Goal: Task Accomplishment & Management: Manage account settings

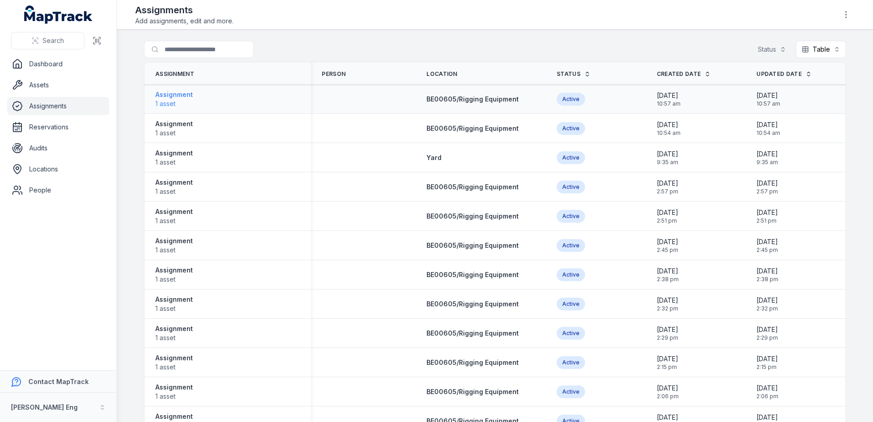
click at [170, 97] on strong "Assignment" at bounding box center [173, 94] width 37 height 9
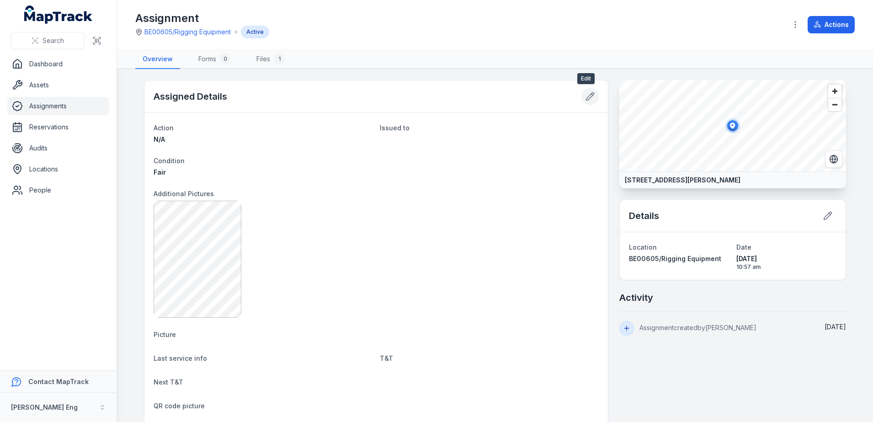
click at [593, 97] on button at bounding box center [590, 96] width 17 height 17
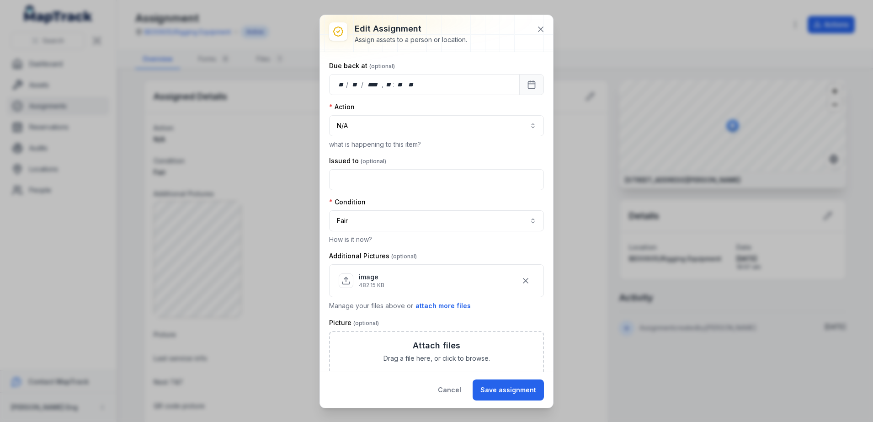
click at [431, 136] on div "Action N/A *** what is happening to this item?" at bounding box center [436, 125] width 215 height 47
click at [431, 129] on button "N/A ***" at bounding box center [436, 125] width 215 height 21
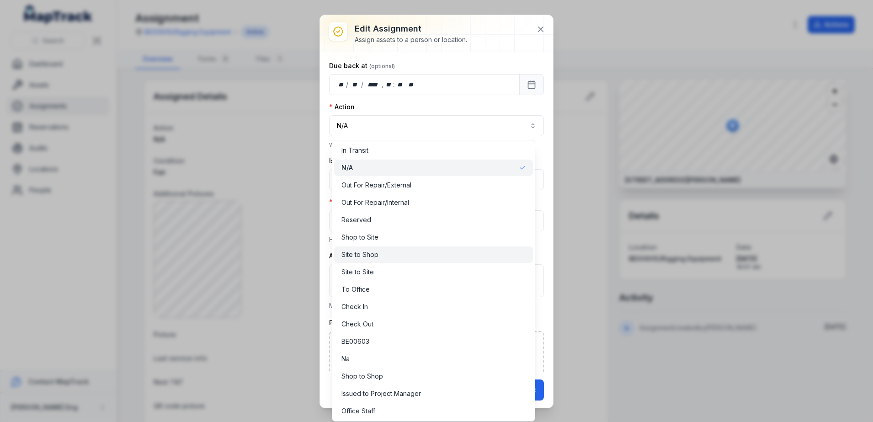
click at [400, 261] on div "Site to Shop" at bounding box center [433, 254] width 199 height 16
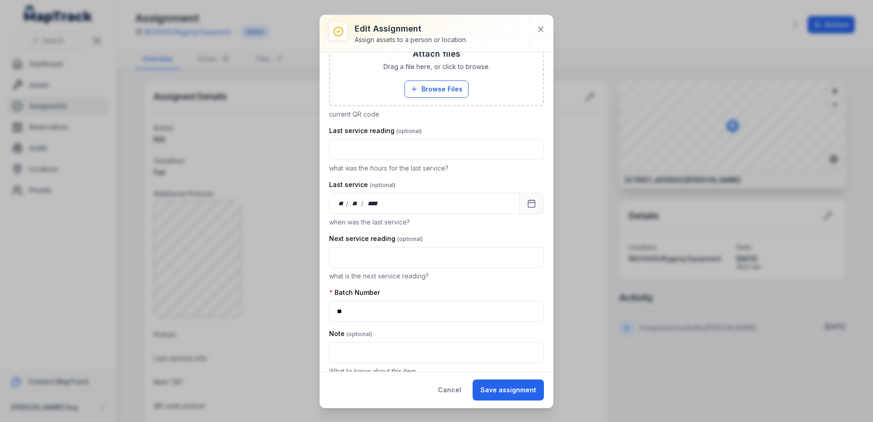
scroll to position [554, 0]
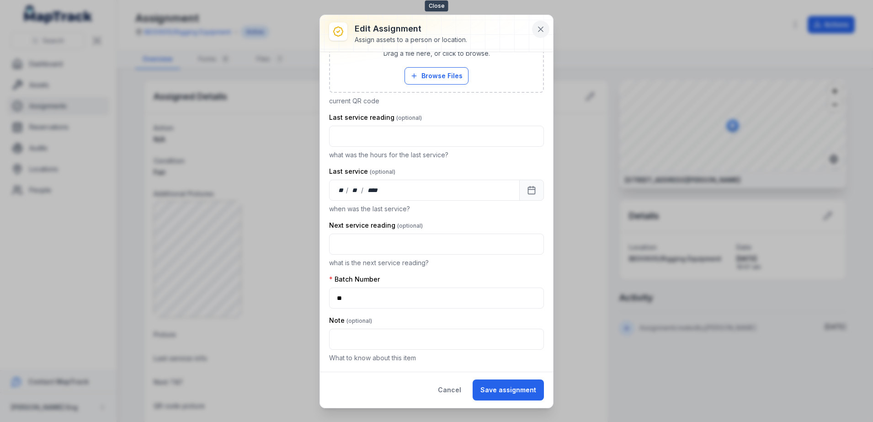
click at [534, 31] on button at bounding box center [540, 29] width 17 height 17
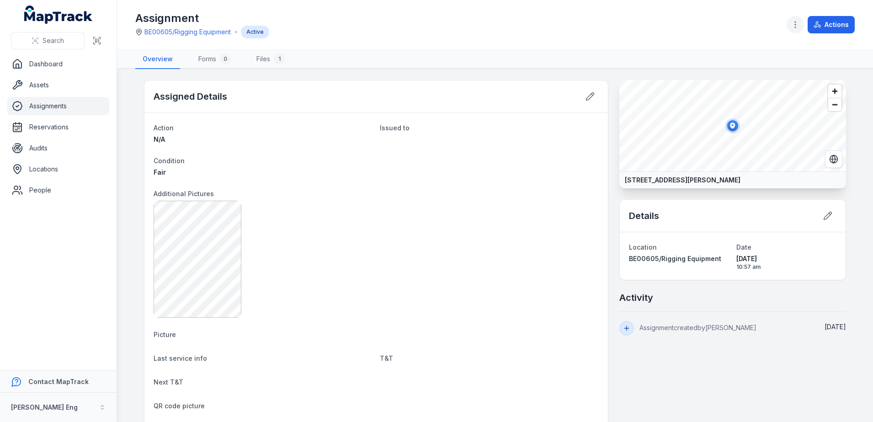
click at [793, 32] on button "button" at bounding box center [795, 24] width 17 height 17
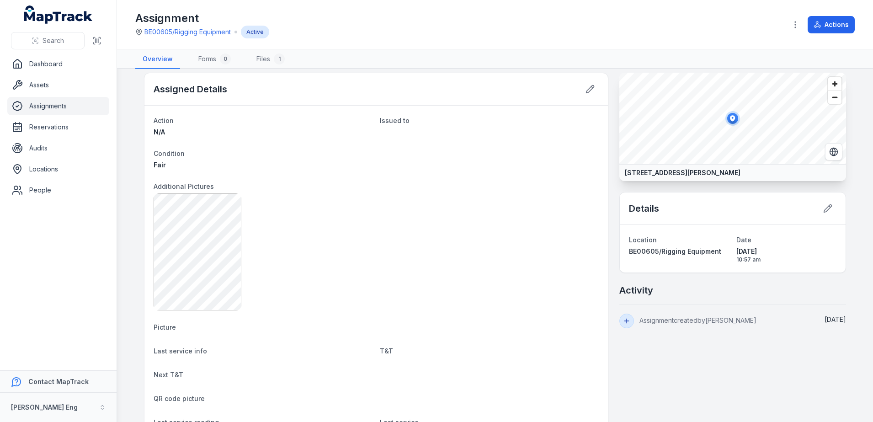
scroll to position [0, 0]
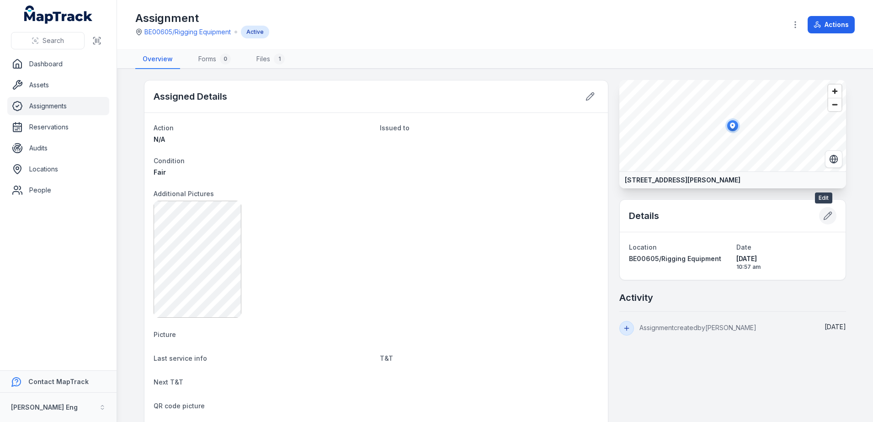
click at [829, 213] on icon at bounding box center [829, 213] width 1 height 1
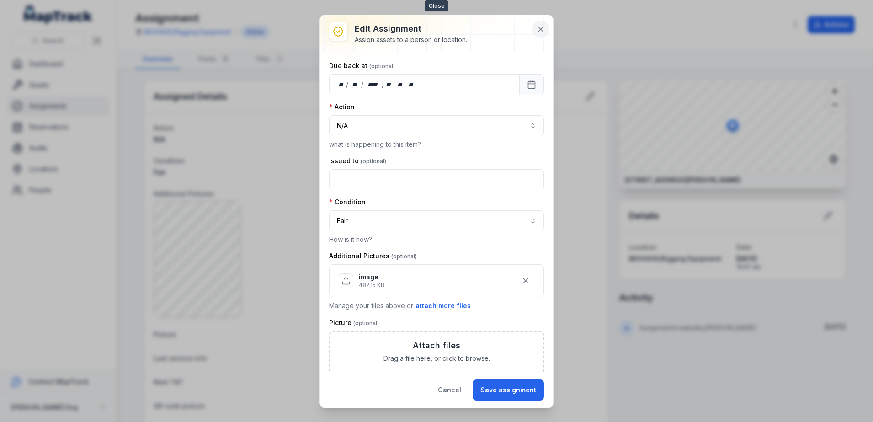
click at [543, 21] on button at bounding box center [540, 29] width 17 height 17
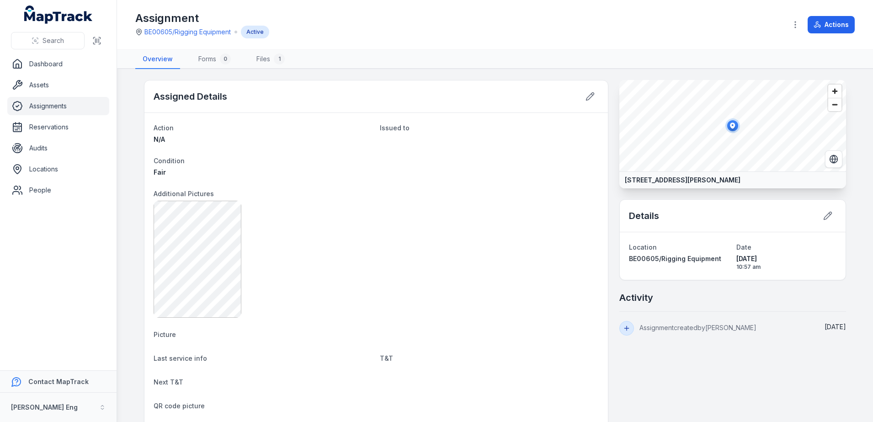
click at [33, 104] on link "Assignments" at bounding box center [58, 106] width 102 height 18
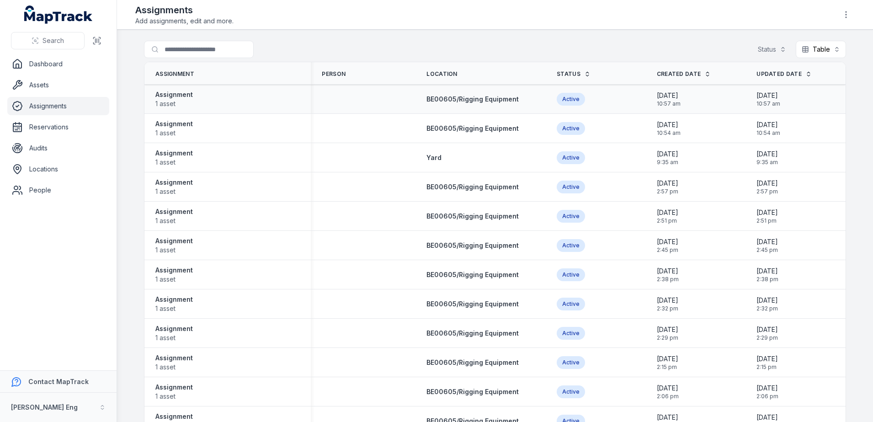
click at [564, 104] on div "Active" at bounding box center [596, 99] width 100 height 20
click at [180, 99] on span "1 asset" at bounding box center [173, 103] width 37 height 9
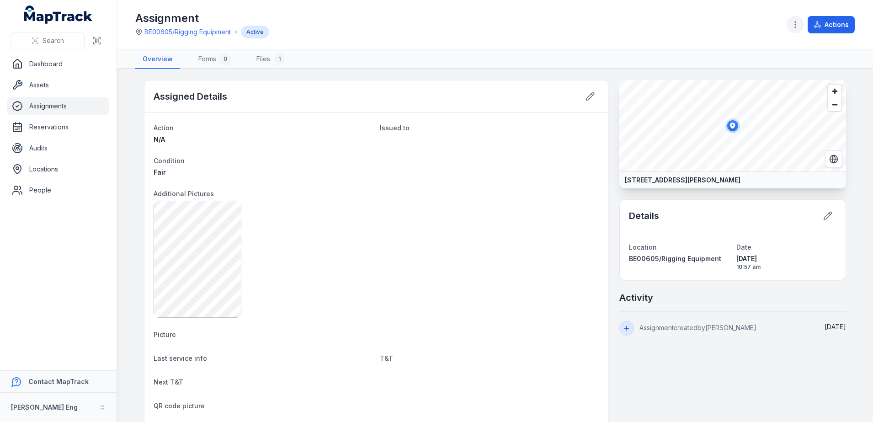
click at [798, 27] on icon "button" at bounding box center [795, 24] width 9 height 9
click at [827, 21] on button "Actions" at bounding box center [831, 24] width 47 height 17
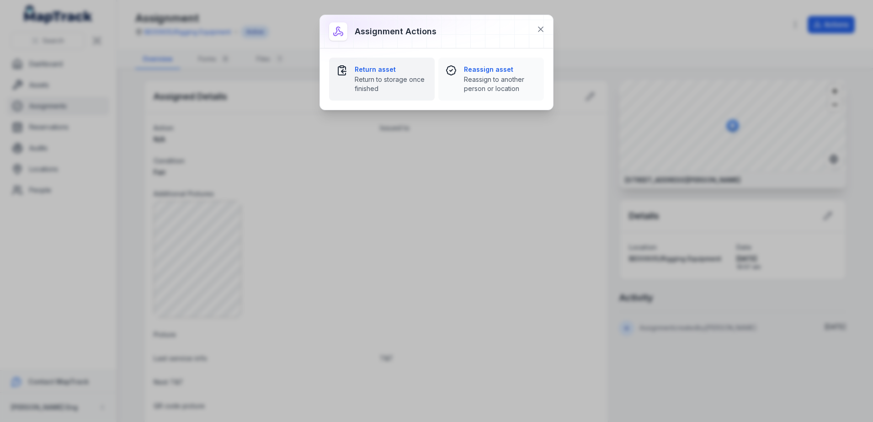
click at [363, 75] on span "Return to storage once finished" at bounding box center [391, 84] width 73 height 18
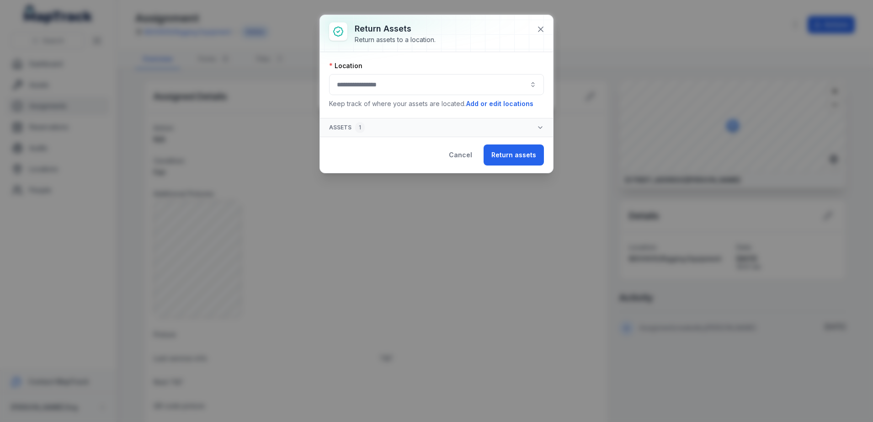
click at [418, 91] on button "button" at bounding box center [436, 84] width 215 height 21
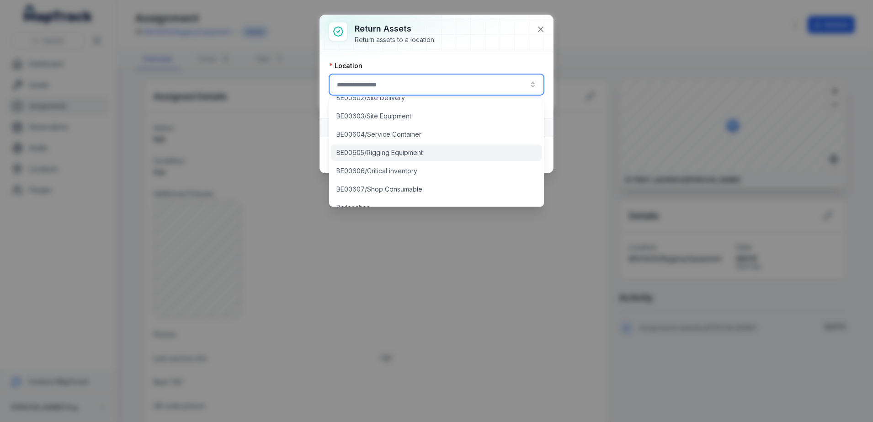
scroll to position [286, 0]
click at [393, 155] on span "BE00605/Rigging Equipment" at bounding box center [379, 152] width 86 height 9
type input "**********"
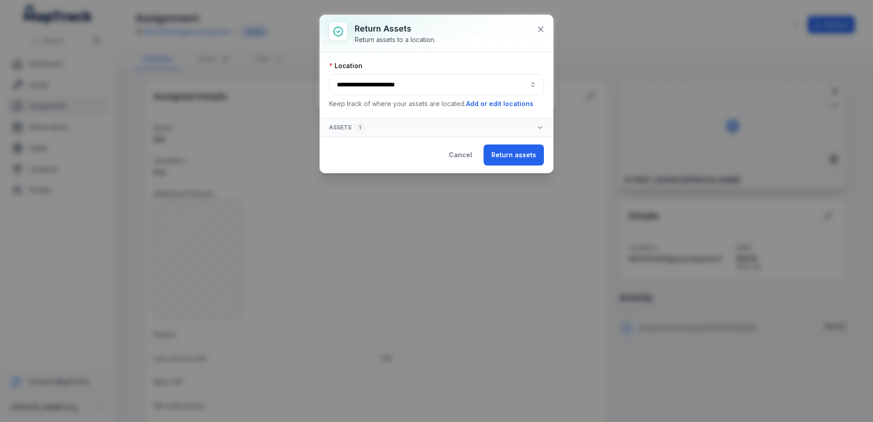
click at [544, 124] on icon "button" at bounding box center [540, 127] width 7 height 7
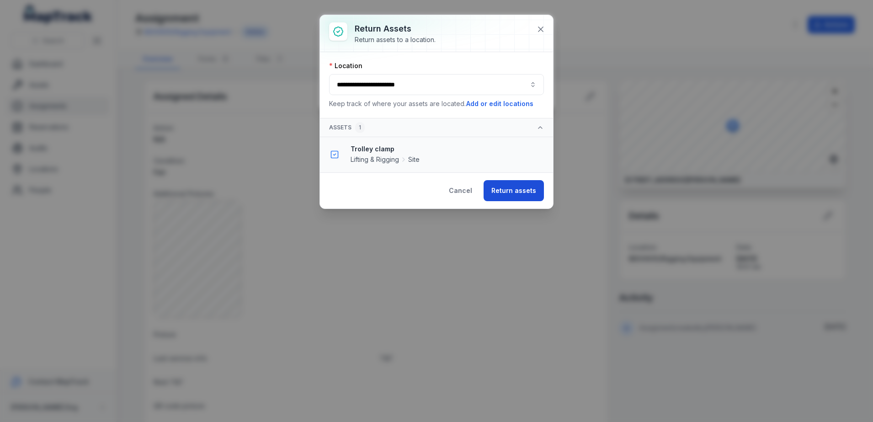
click at [504, 194] on button "Return assets" at bounding box center [514, 190] width 60 height 21
